Goal: Transaction & Acquisition: Purchase product/service

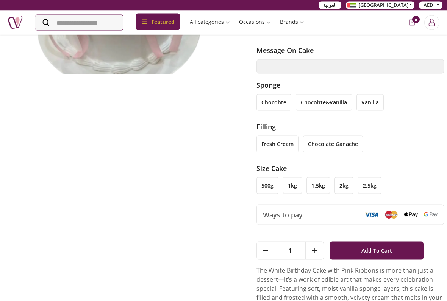
scroll to position [197, 0]
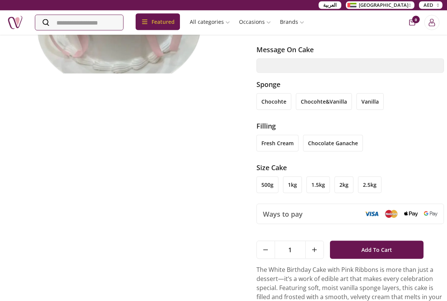
click at [373, 177] on li "2.5kg" at bounding box center [369, 185] width 23 height 17
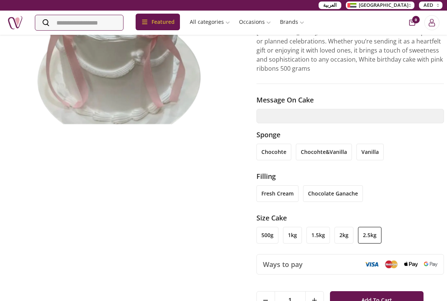
scroll to position [122, 0]
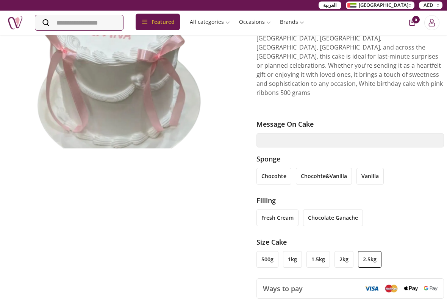
click at [294, 249] on li "1kg" at bounding box center [292, 259] width 19 height 17
click at [346, 212] on ul "fresh cream chocolate ganache" at bounding box center [352, 220] width 192 height 21
click at [350, 210] on li "chocolate ganache" at bounding box center [333, 218] width 60 height 17
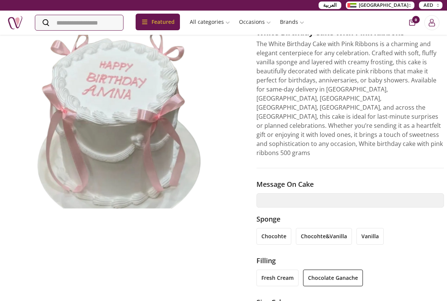
scroll to position [62, 0]
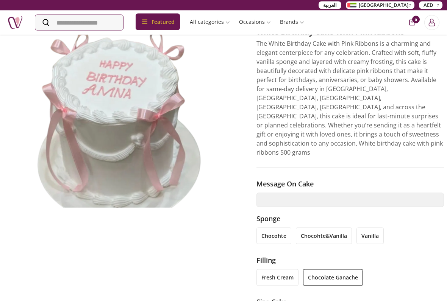
click at [291, 249] on li "fresh cream" at bounding box center [277, 278] width 42 height 17
click at [277, 228] on li "chocohte" at bounding box center [273, 236] width 35 height 17
click at [328, 228] on li "chocohte&vanilla" at bounding box center [324, 236] width 56 height 17
click at [372, 228] on li "vanilla" at bounding box center [369, 236] width 27 height 17
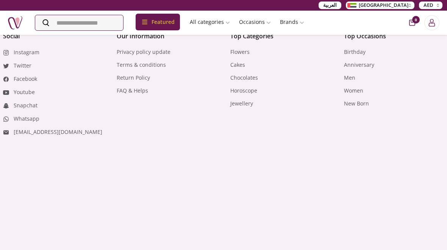
scroll to position [646, 0]
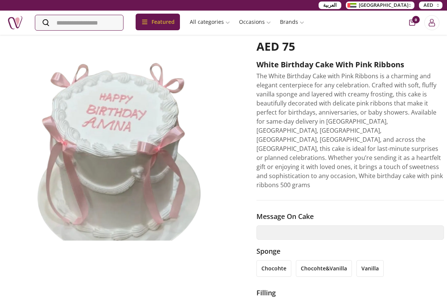
scroll to position [33, 0]
